Goal: Navigation & Orientation: Understand site structure

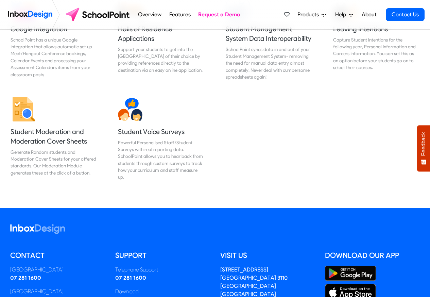
scroll to position [857, 0]
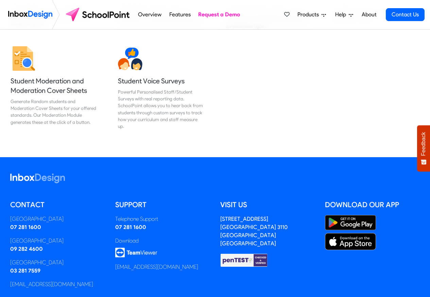
click at [322, 13] on icon at bounding box center [324, 15] width 4 height 4
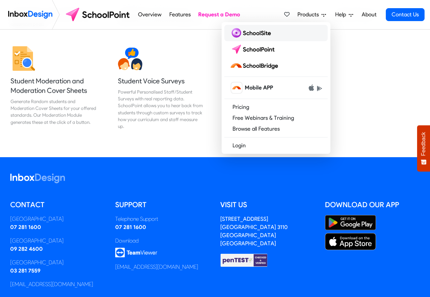
click at [250, 34] on img at bounding box center [252, 33] width 44 height 11
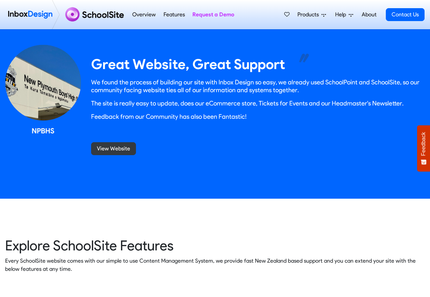
scroll to position [653, 0]
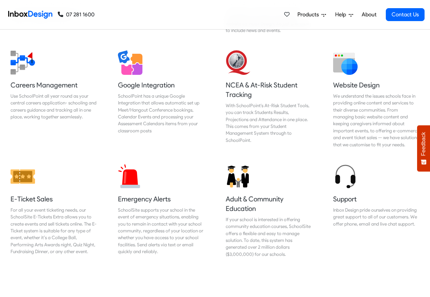
scroll to position [695, 0]
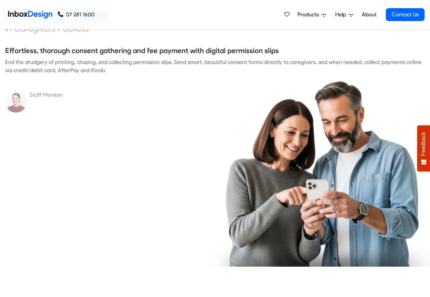
checkbox input "true"
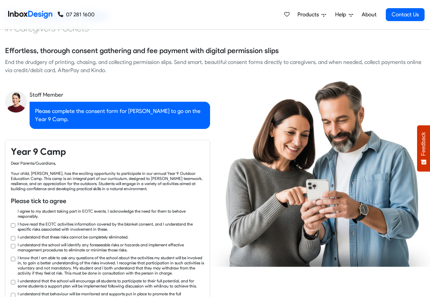
scroll to position [980, 0]
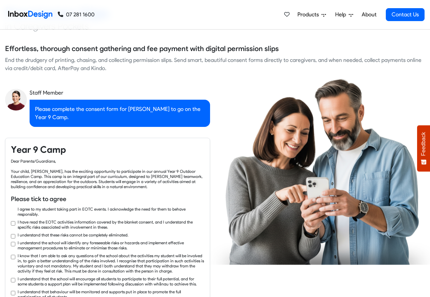
checkbox input "true"
